Goal: Navigation & Orientation: Find specific page/section

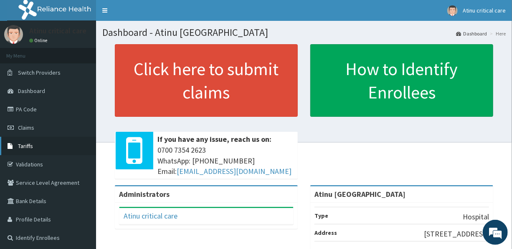
click at [35, 150] on link "Tariffs" at bounding box center [48, 146] width 96 height 18
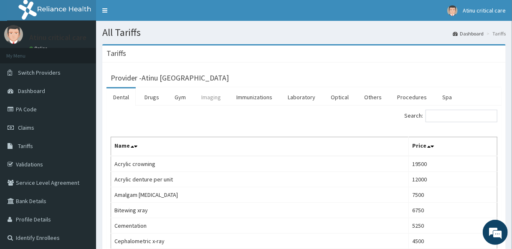
click at [211, 98] on link "Imaging" at bounding box center [211, 98] width 33 height 18
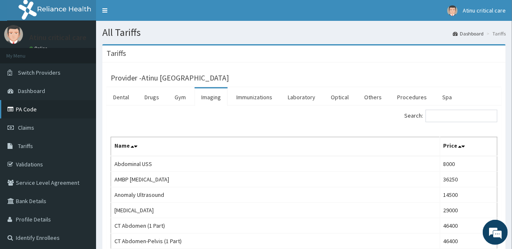
click at [36, 111] on link "PA Code" at bounding box center [48, 109] width 96 height 18
